Goal: Task Accomplishment & Management: Complete application form

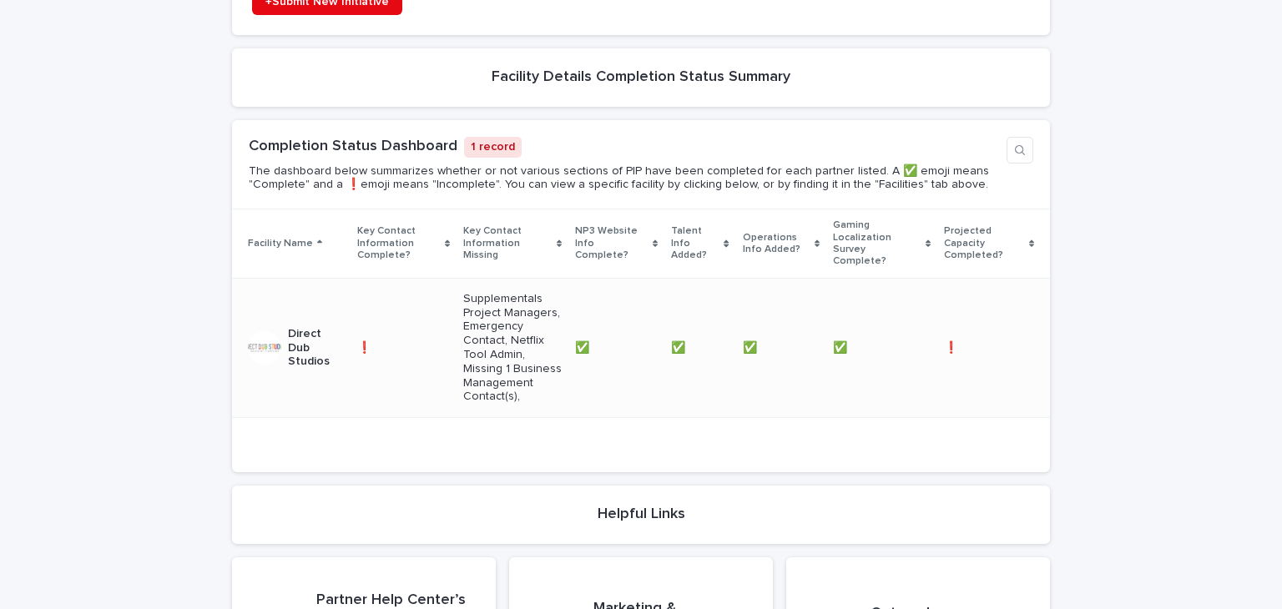
scroll to position [751, 0]
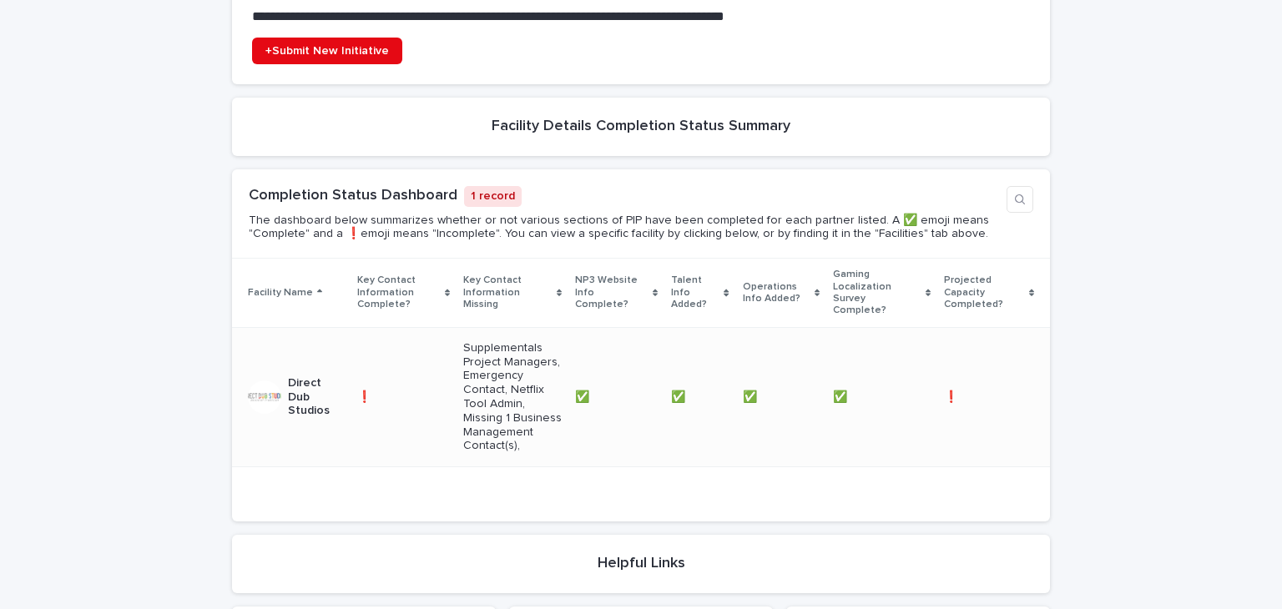
click at [316, 376] on p "Direct Dub Studios" at bounding box center [316, 397] width 56 height 42
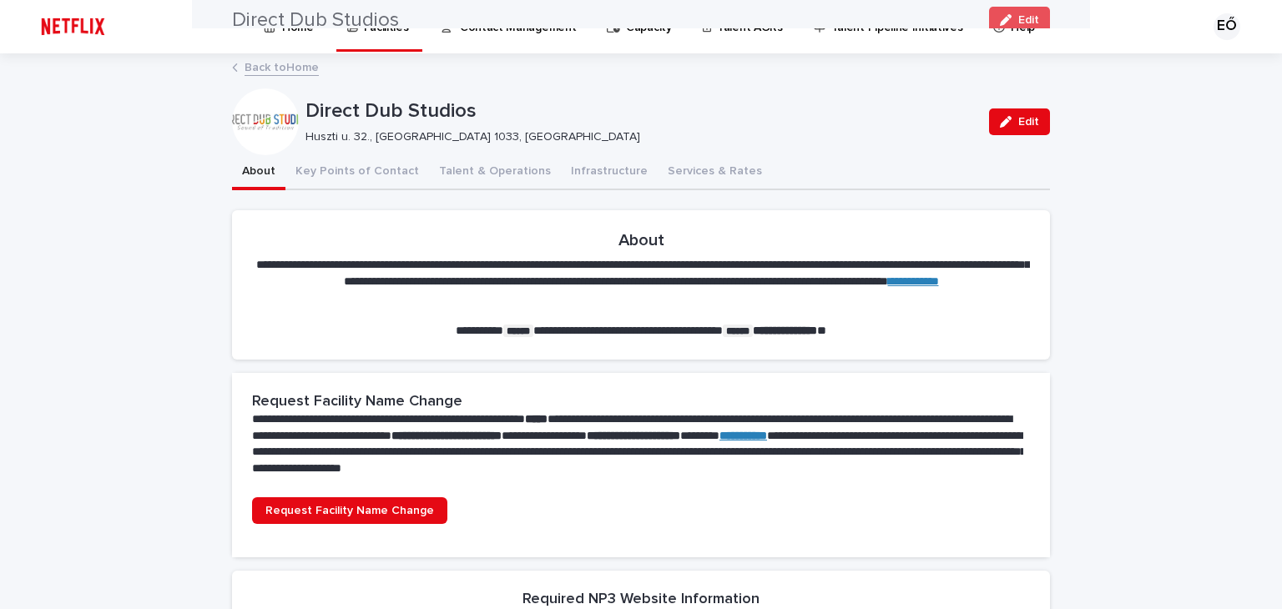
drag, startPoint x: 1154, startPoint y: 500, endPoint x: 852, endPoint y: 43, distance: 548.2
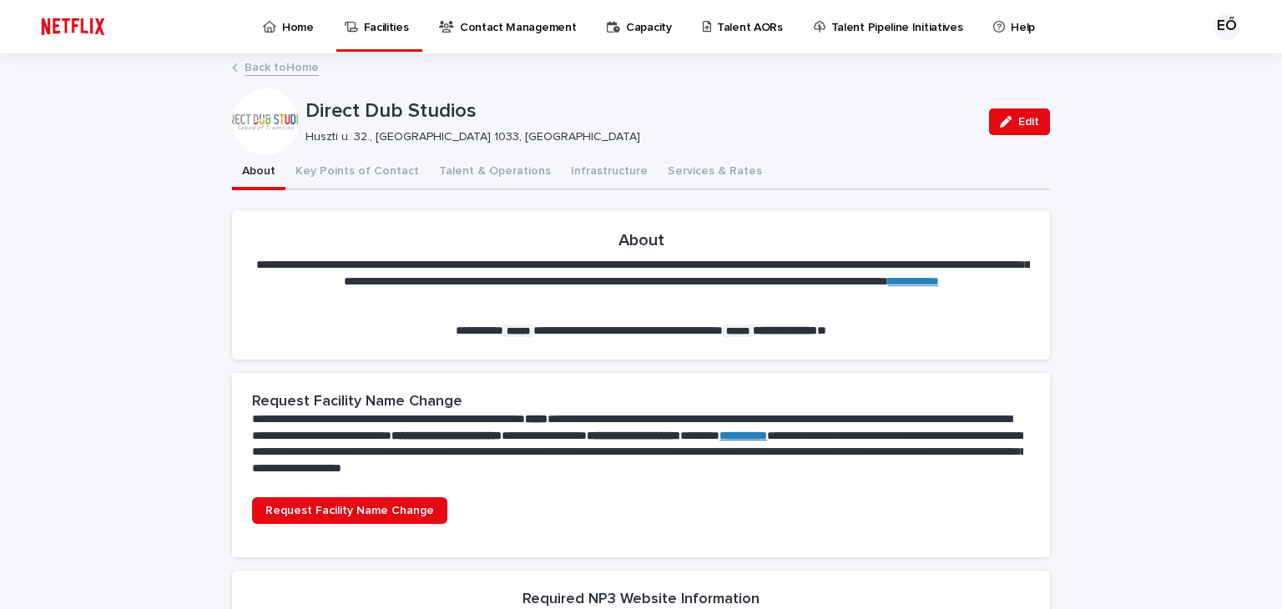
click at [739, 26] on p "Talent AORs" at bounding box center [750, 17] width 66 height 35
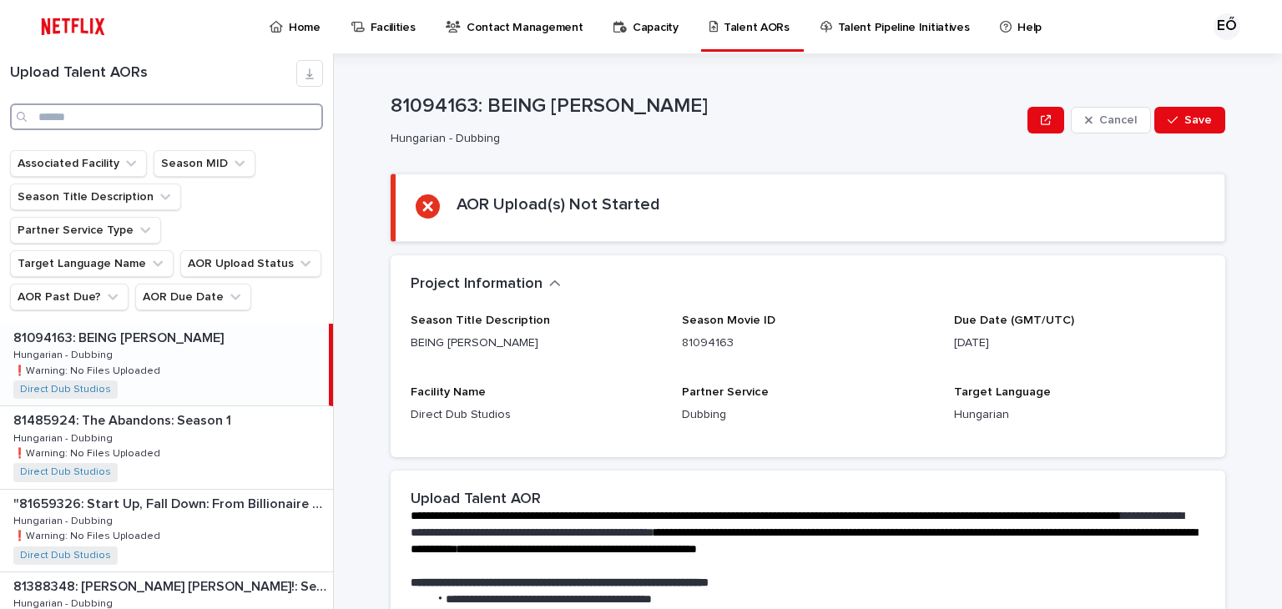
click at [135, 122] on input "Search" at bounding box center [166, 116] width 313 height 27
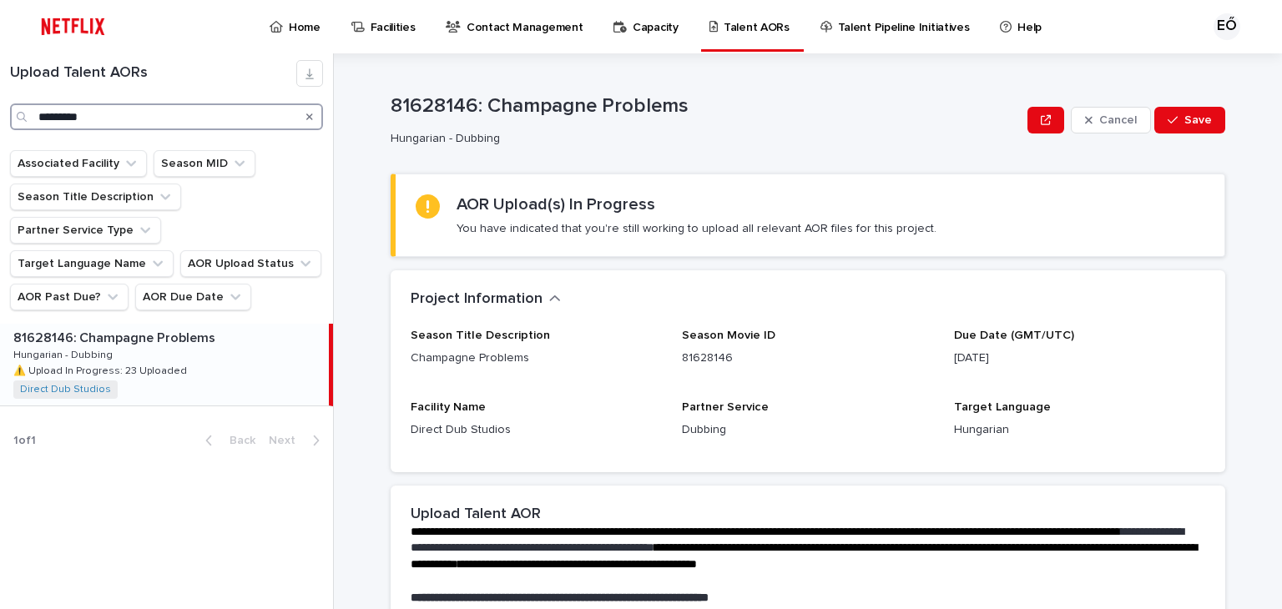
type input "*********"
click at [206, 329] on div "81628146: Champagne Problems 81628146: Champagne Problems Hungarian - Dubbing H…" at bounding box center [164, 365] width 329 height 82
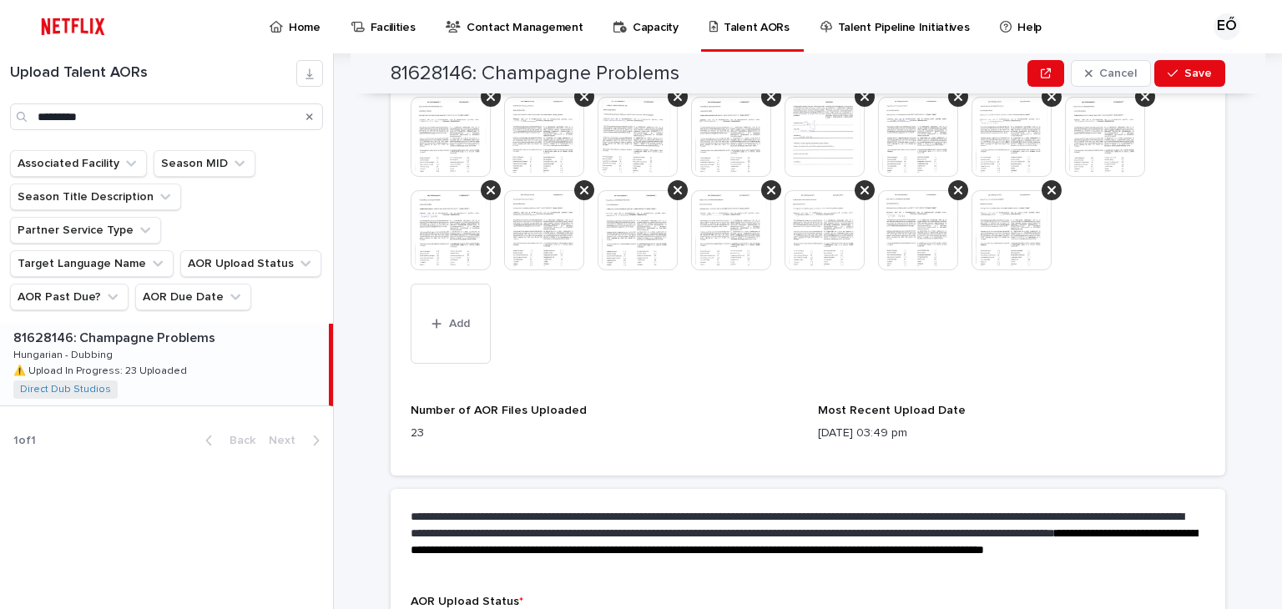
scroll to position [811, 0]
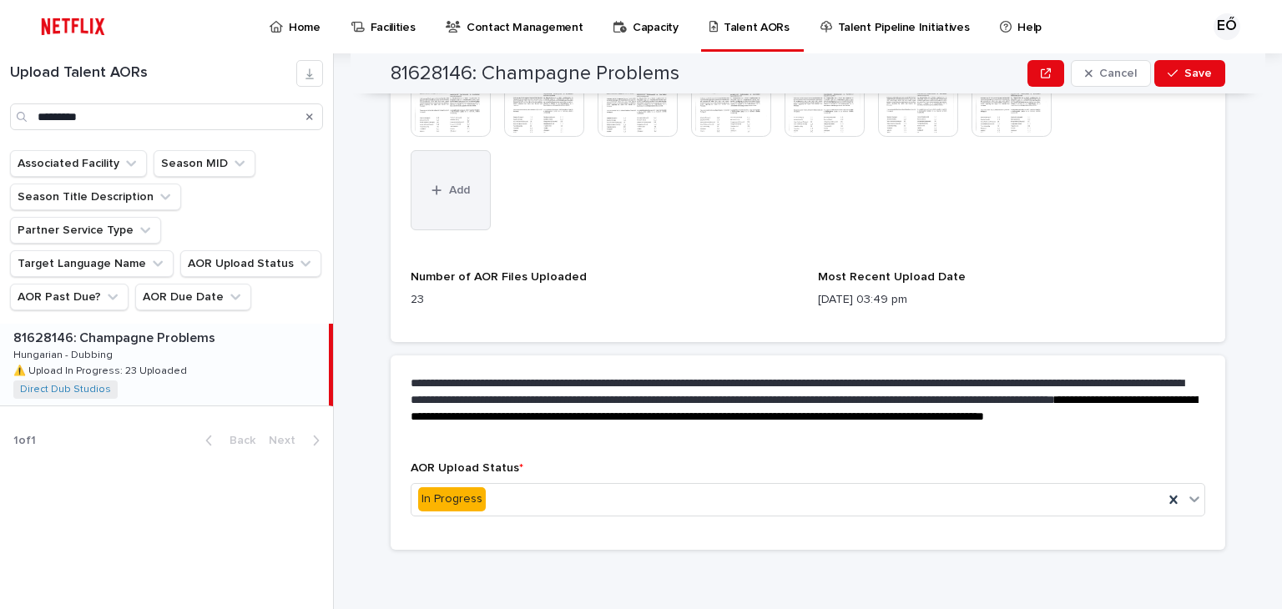
click at [447, 178] on button "Add" at bounding box center [451, 190] width 80 height 80
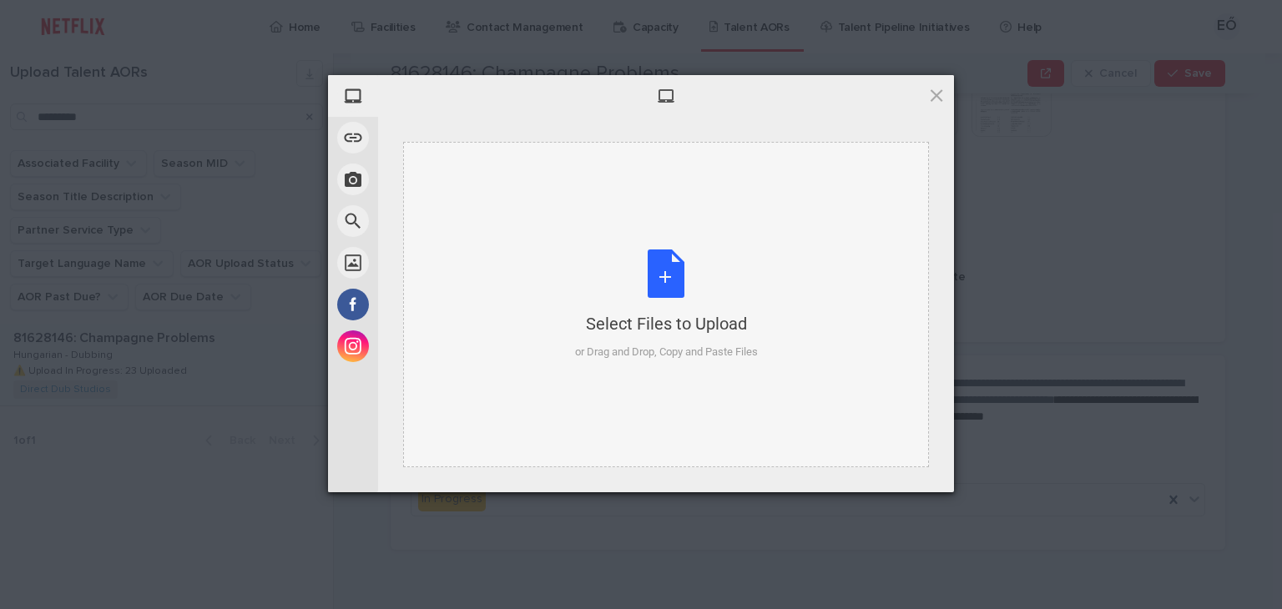
click at [729, 307] on div "Select Files to Upload or Drag and Drop, Copy and Paste Files" at bounding box center [666, 305] width 183 height 111
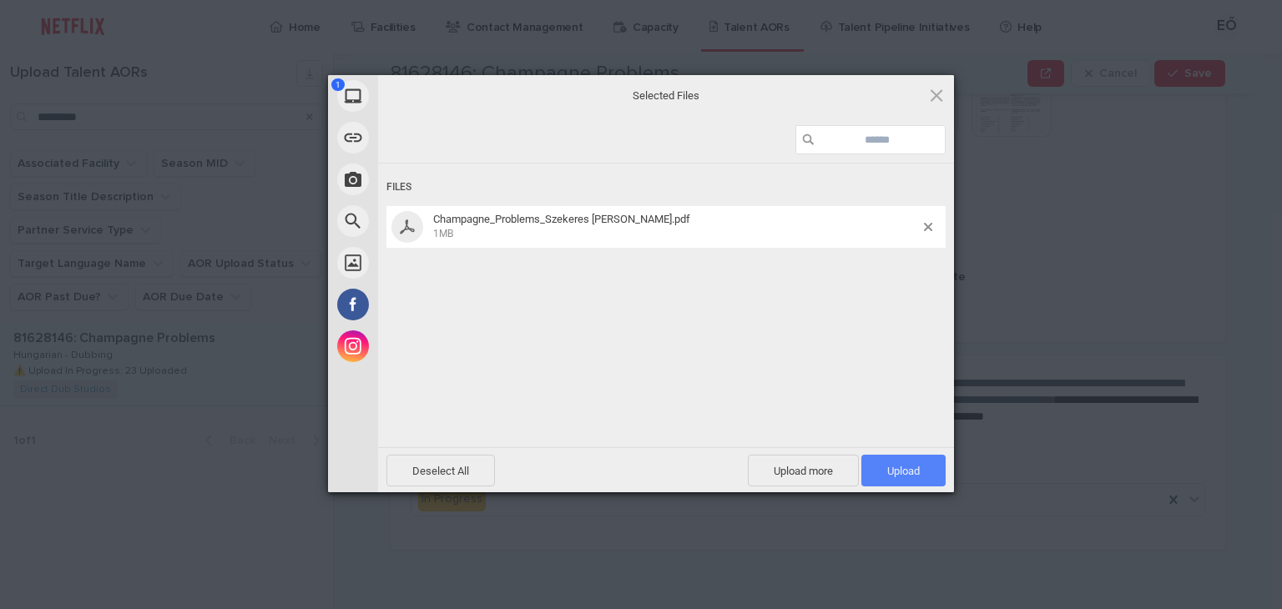
click at [935, 469] on span "Upload 1" at bounding box center [903, 471] width 84 height 32
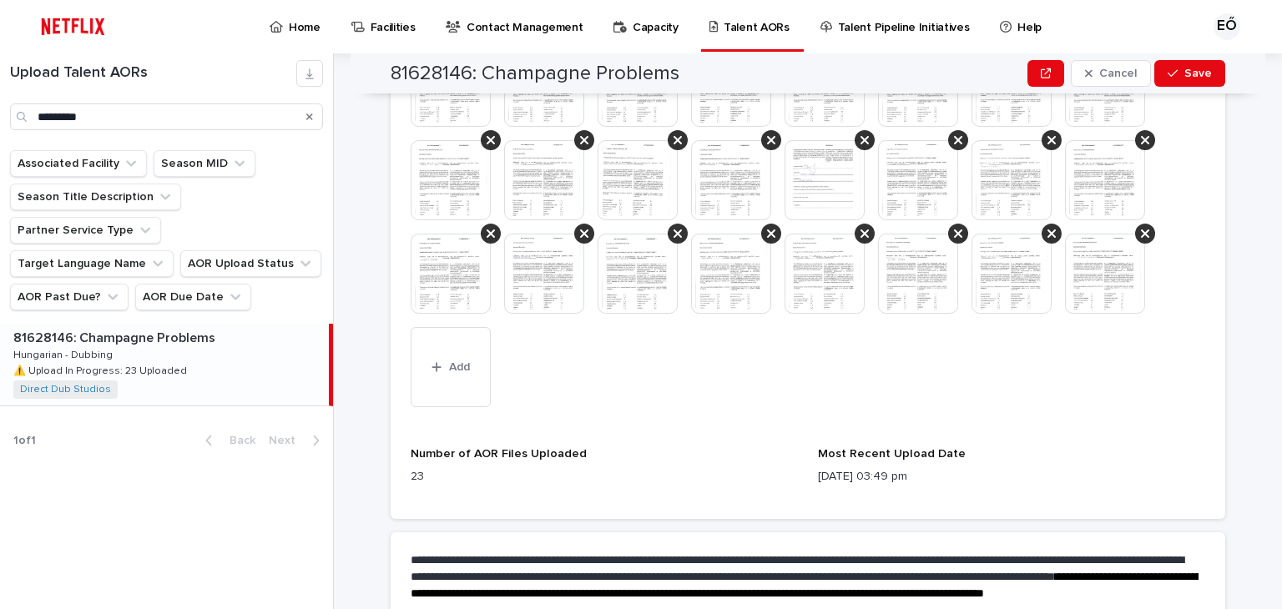
scroll to position [728, 0]
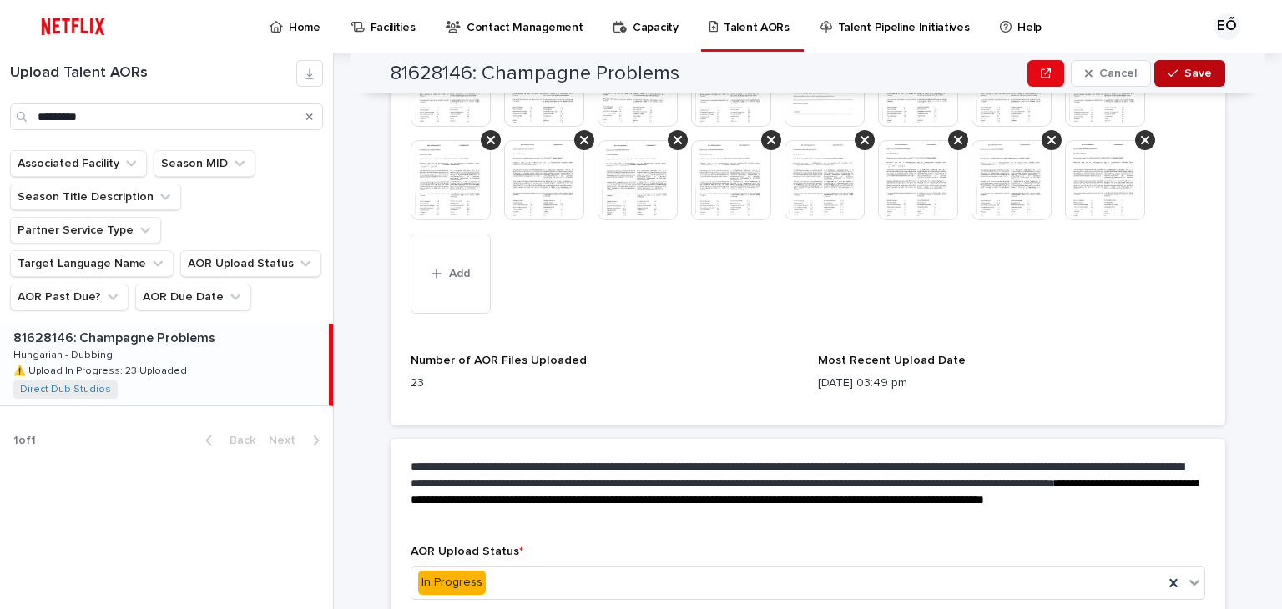
click at [1213, 74] on button "Save" at bounding box center [1189, 73] width 71 height 27
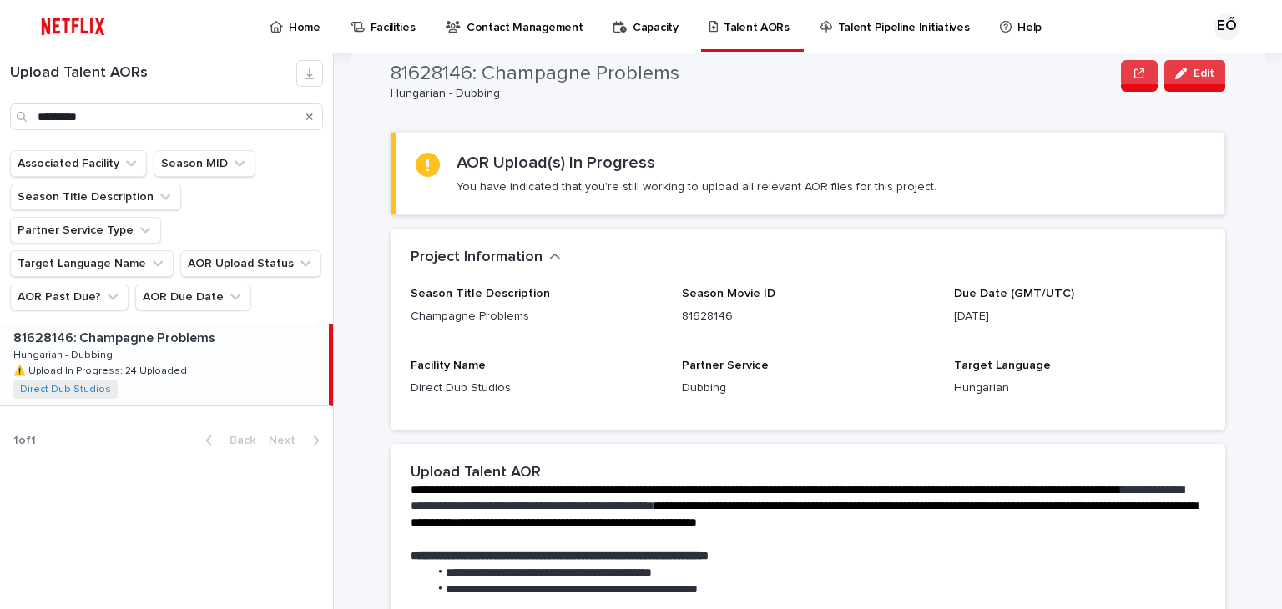
scroll to position [0, 0]
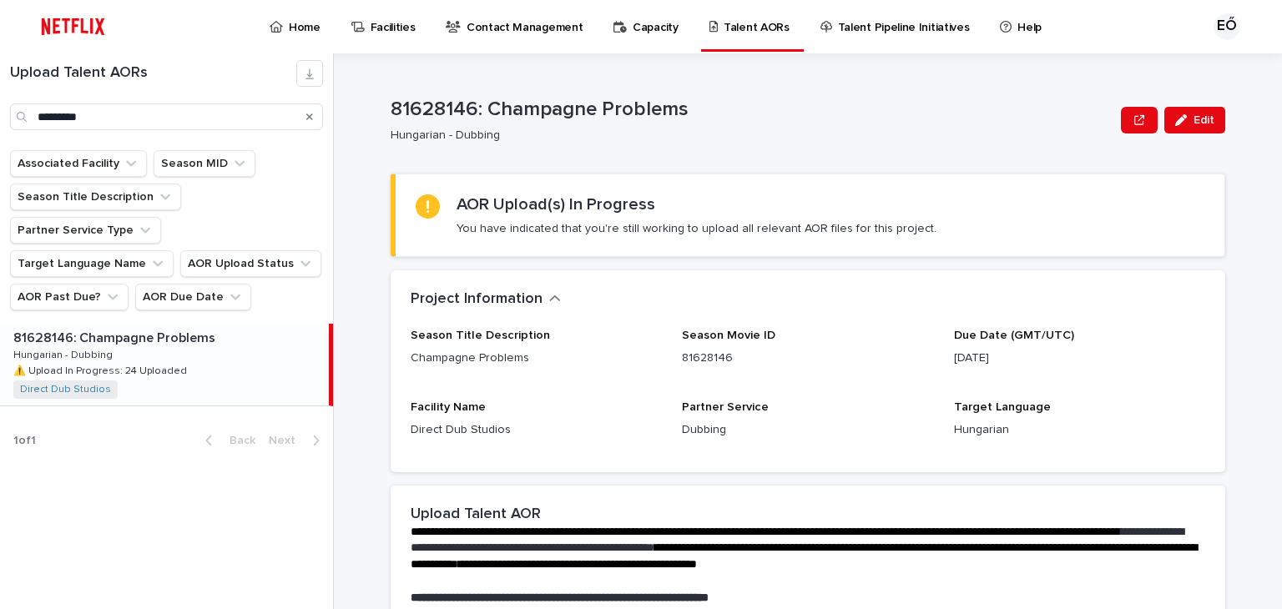
click at [509, 204] on h2 "AOR Upload(s) In Progress" at bounding box center [556, 204] width 199 height 20
click at [881, 235] on p "You have indicated that you're still working to upload all relevant AOR files f…" at bounding box center [697, 228] width 480 height 15
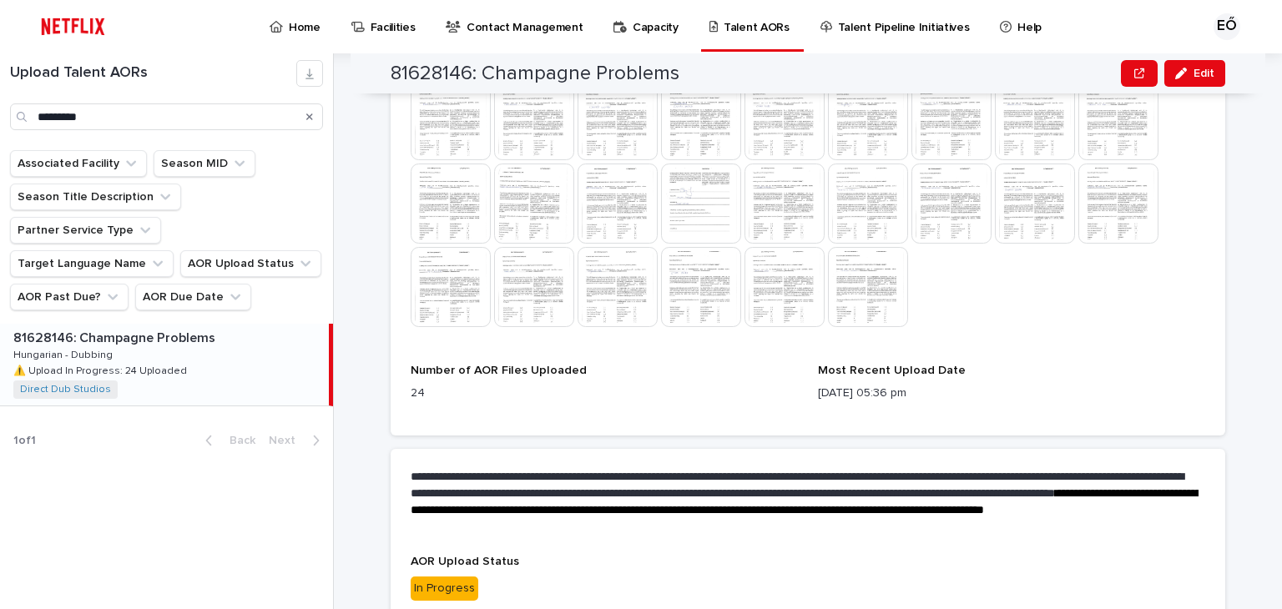
scroll to position [686, 0]
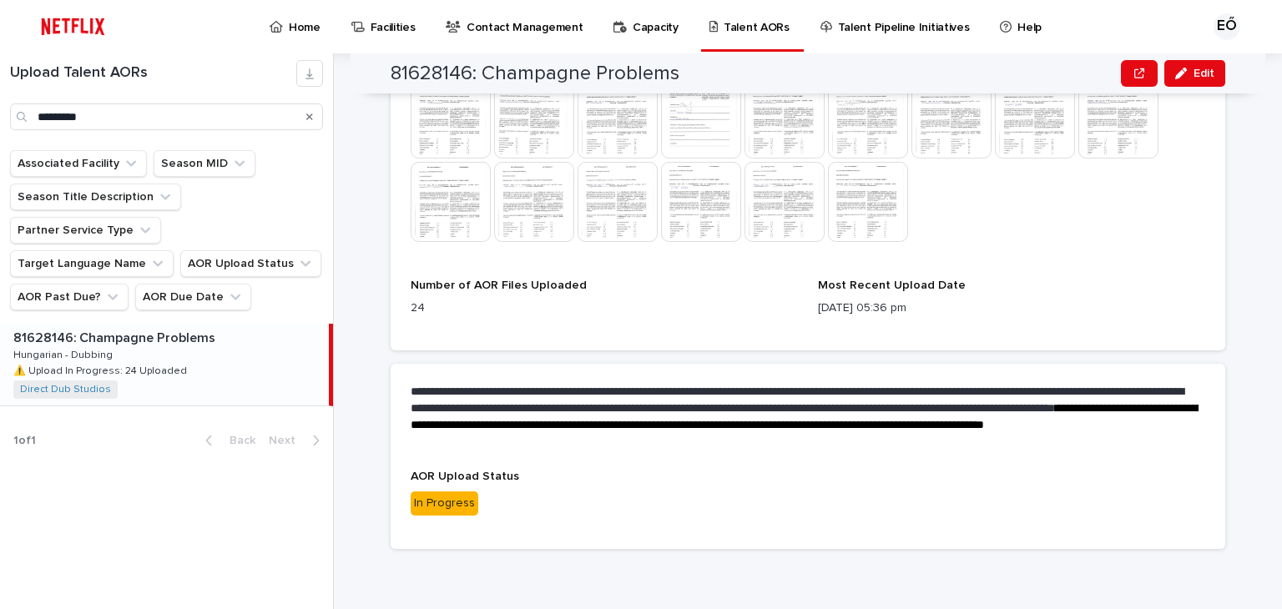
click at [857, 304] on p "[DATE] 05:36 pm" at bounding box center [1011, 309] width 387 height 18
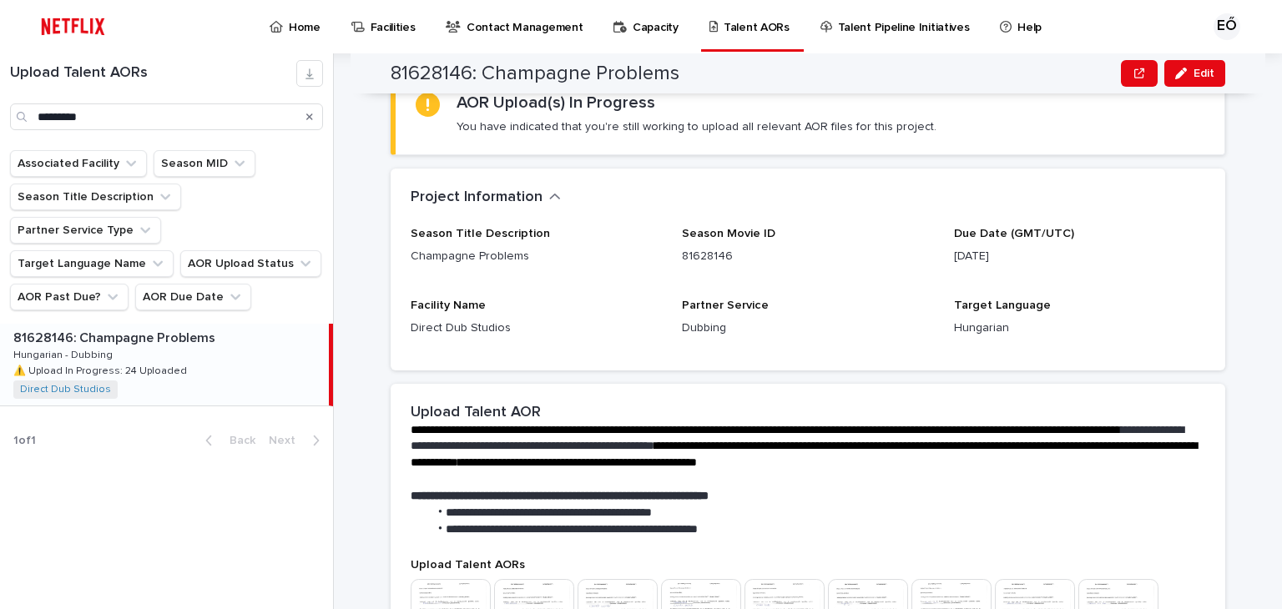
scroll to position [0, 0]
